Goal: Task Accomplishment & Management: Complete application form

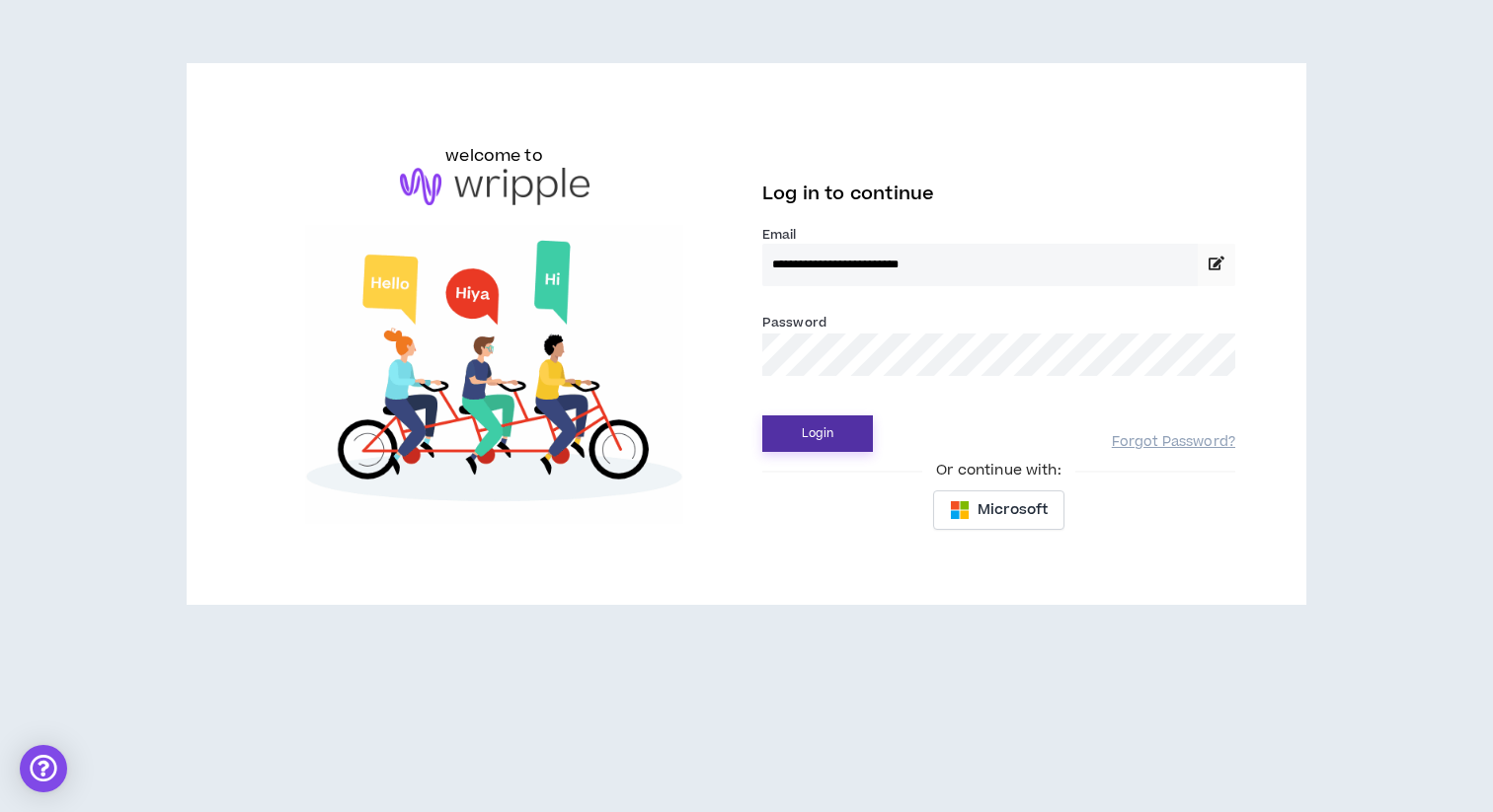
click at [803, 423] on button "Login" at bounding box center [818, 434] width 111 height 37
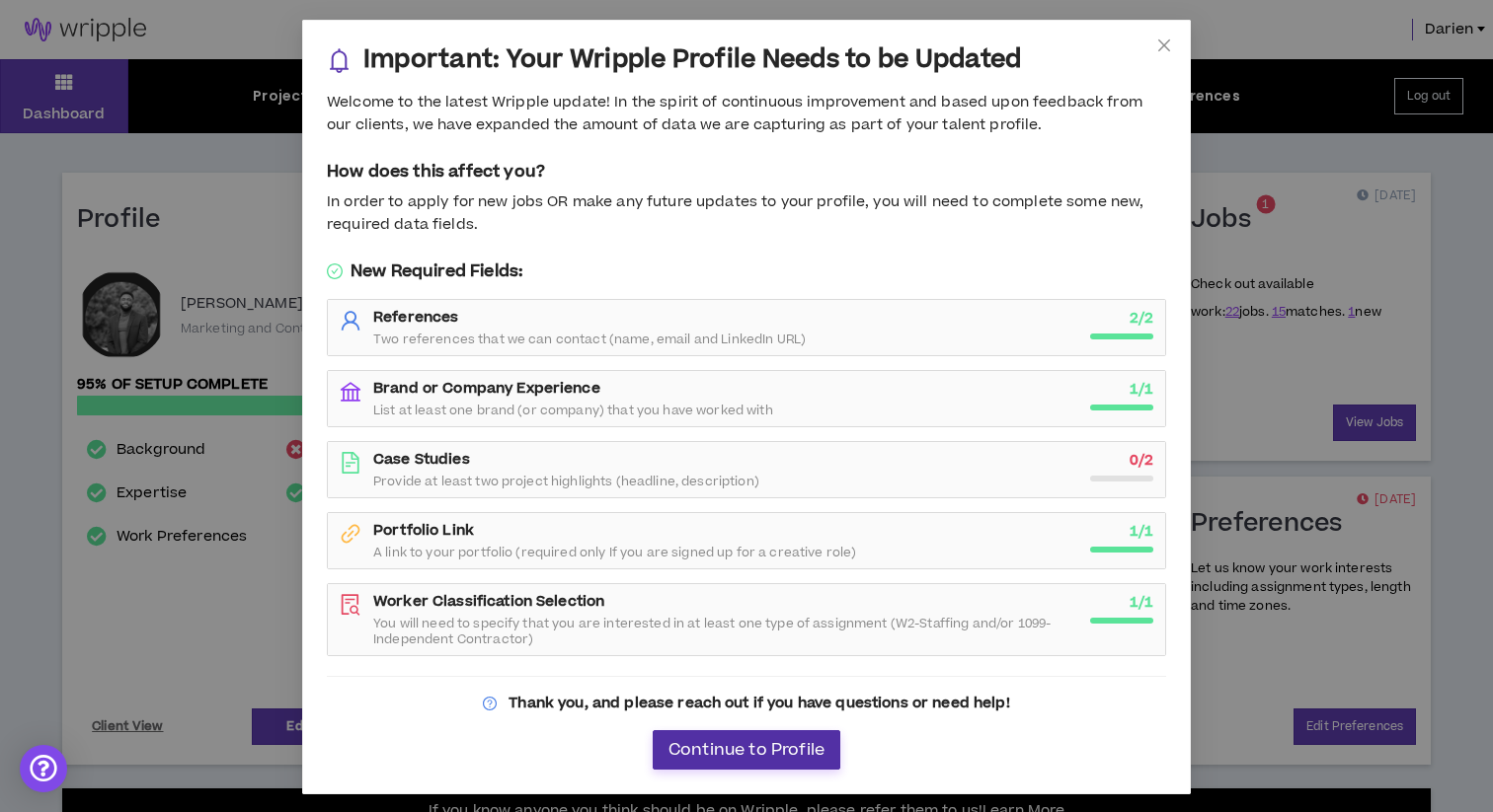
click at [729, 738] on button "Continue to Profile" at bounding box center [746, 751] width 187 height 40
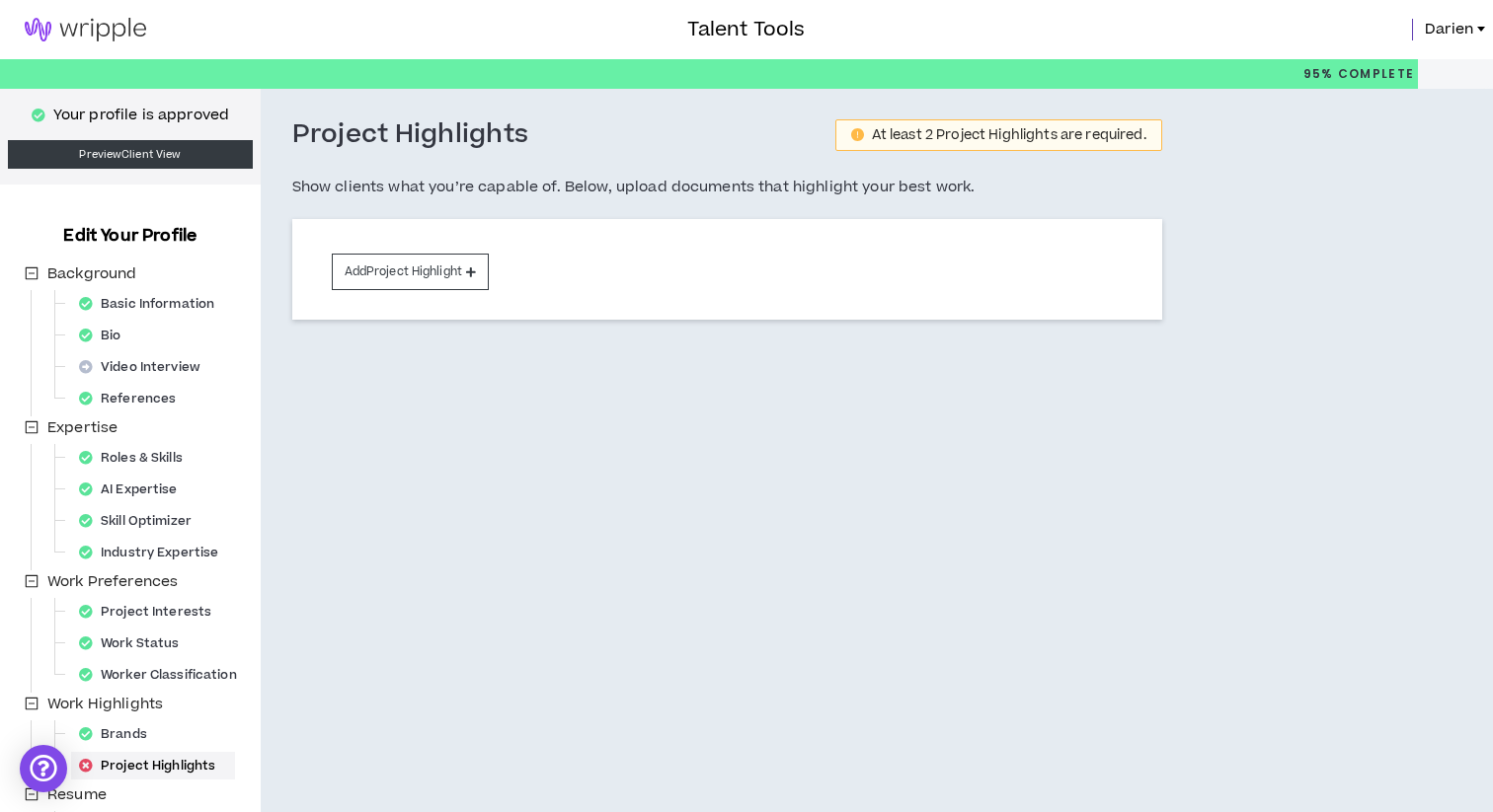
click at [766, 19] on h3 "Talent Tools" at bounding box center [746, 30] width 118 height 30
click at [91, 27] on img at bounding box center [85, 30] width 170 height 24
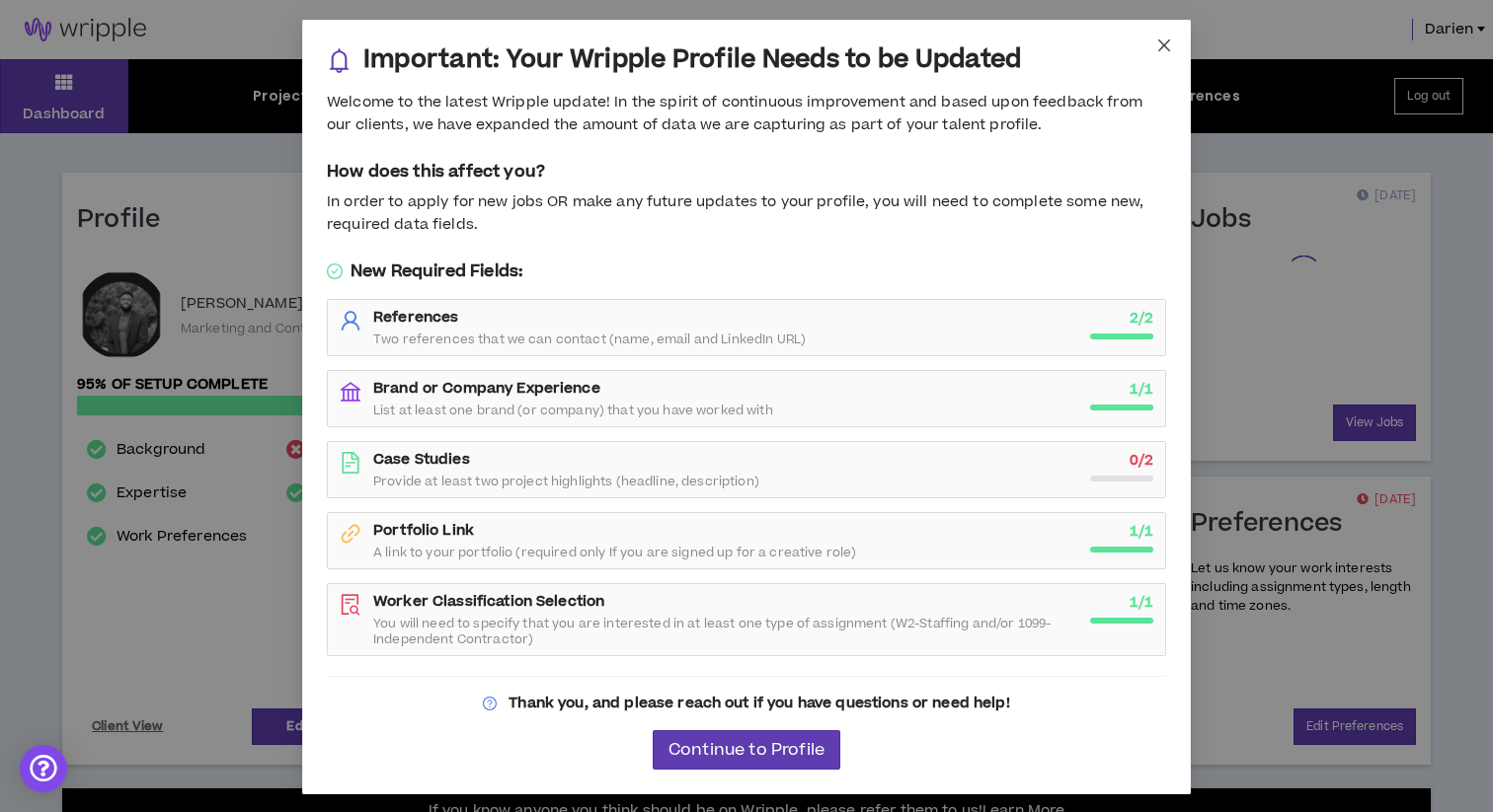
click at [1174, 51] on span "Close" at bounding box center [1164, 47] width 53 height 53
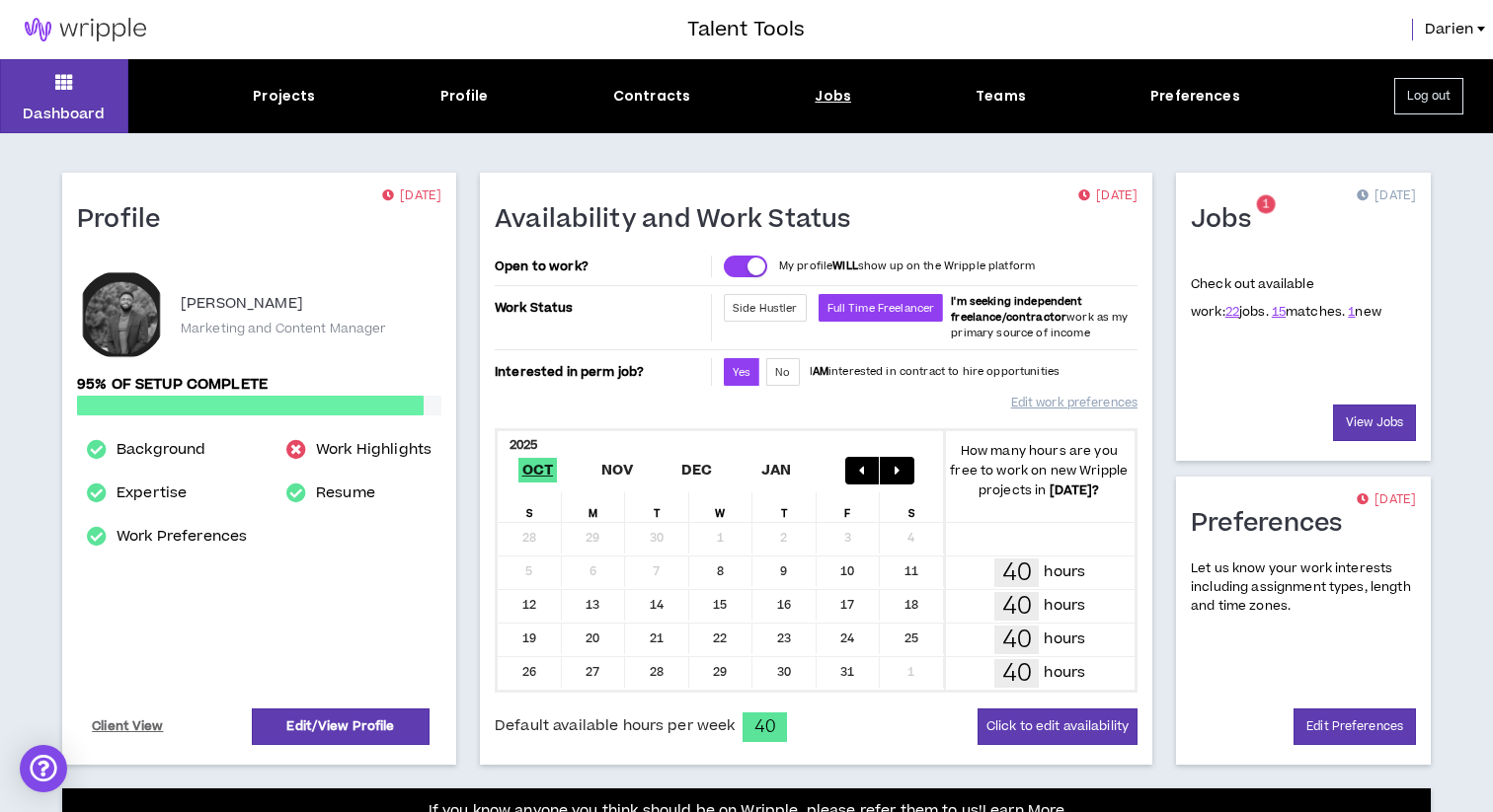
click at [840, 98] on div "Jobs" at bounding box center [832, 96] width 37 height 21
